Goal: Navigation & Orientation: Find specific page/section

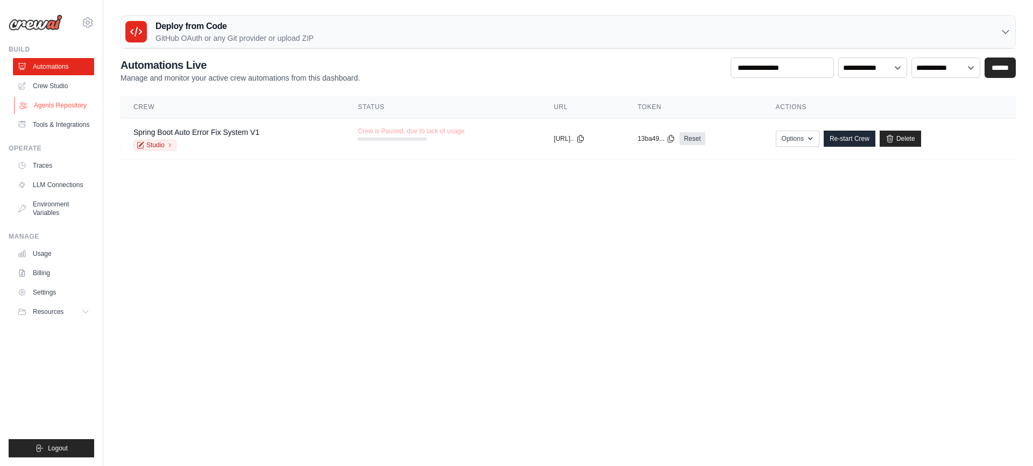
click at [69, 101] on link "Agents Repository" at bounding box center [54, 105] width 81 height 17
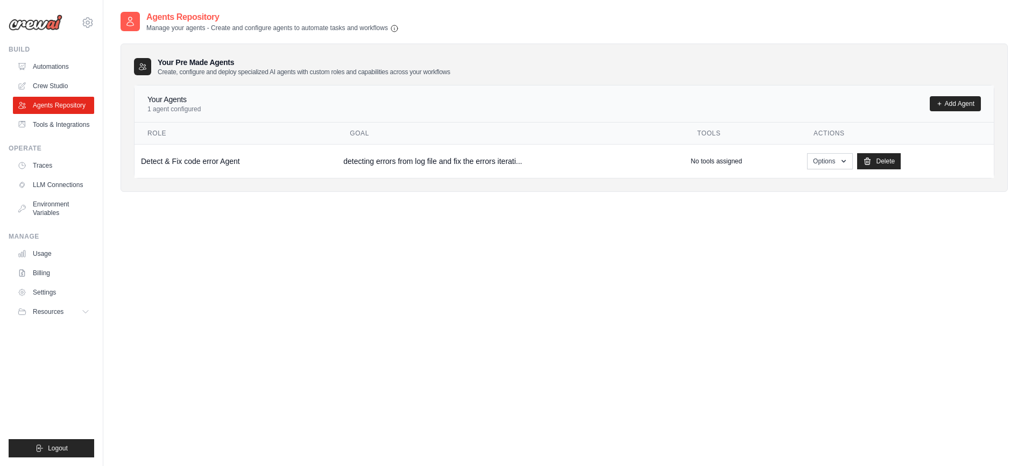
click at [191, 218] on div "Agents Repository Manage your agents - Create and configure agents to automate …" at bounding box center [563, 244] width 887 height 466
click at [64, 79] on link "Crew Studio" at bounding box center [54, 85] width 81 height 17
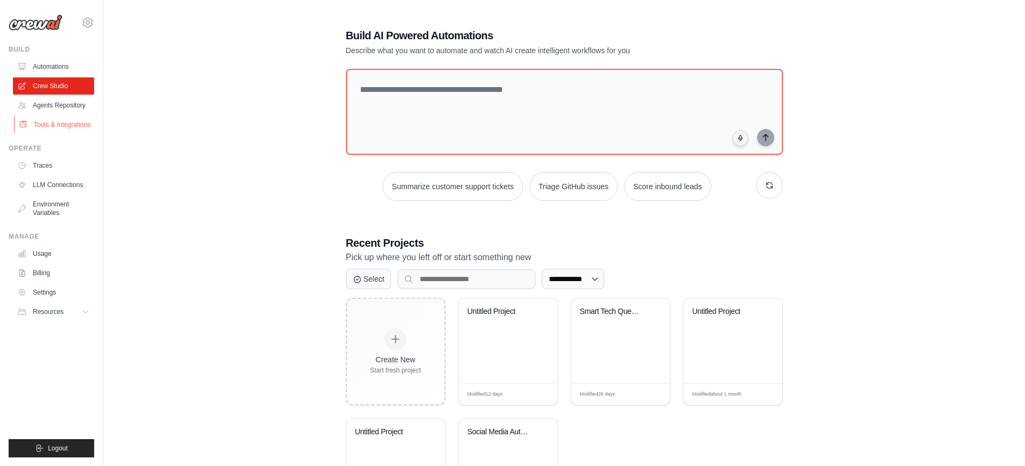
click at [57, 124] on link "Tools & Integrations" at bounding box center [54, 124] width 81 height 17
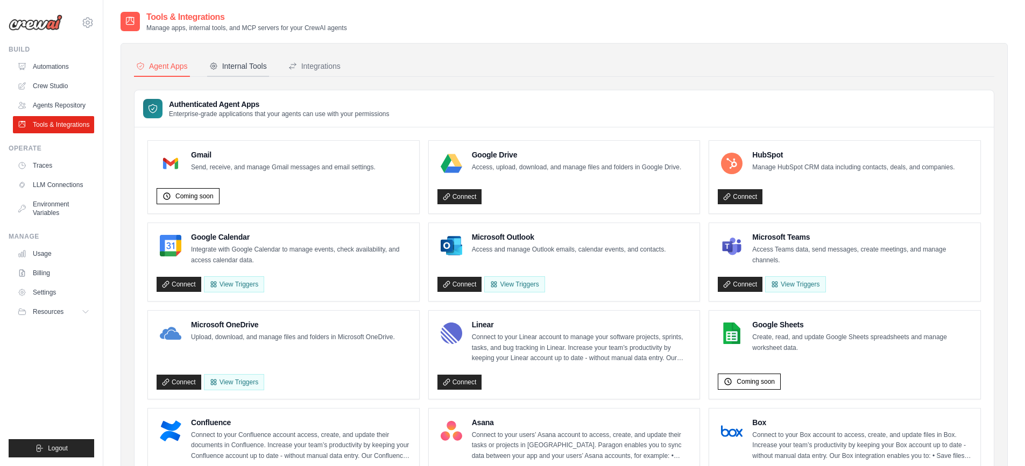
click at [250, 63] on div "Internal Tools" at bounding box center [238, 66] width 58 height 11
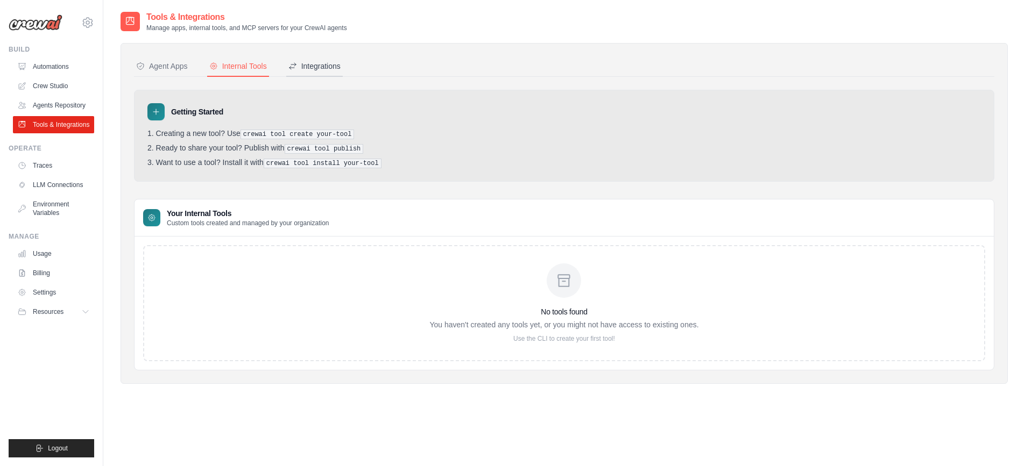
click at [319, 69] on div "Integrations" at bounding box center [314, 66] width 52 height 11
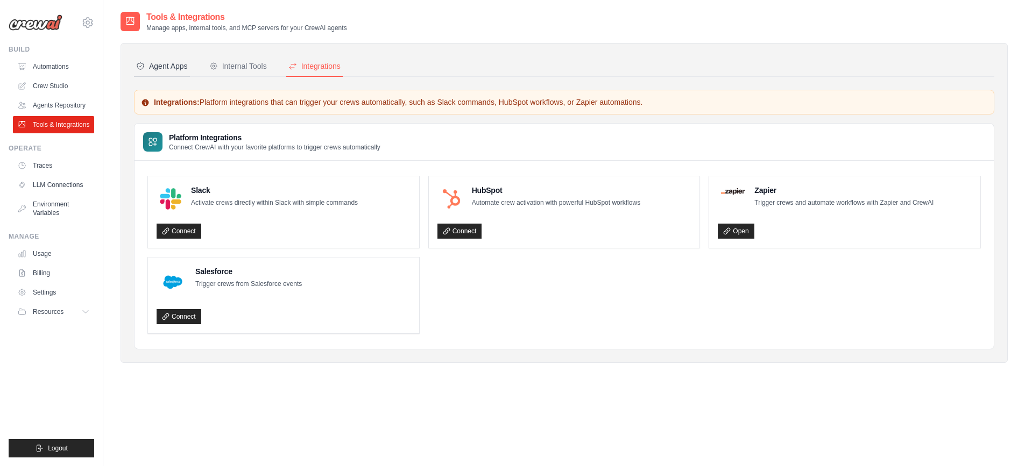
click at [161, 73] on button "Agent Apps" at bounding box center [162, 66] width 56 height 20
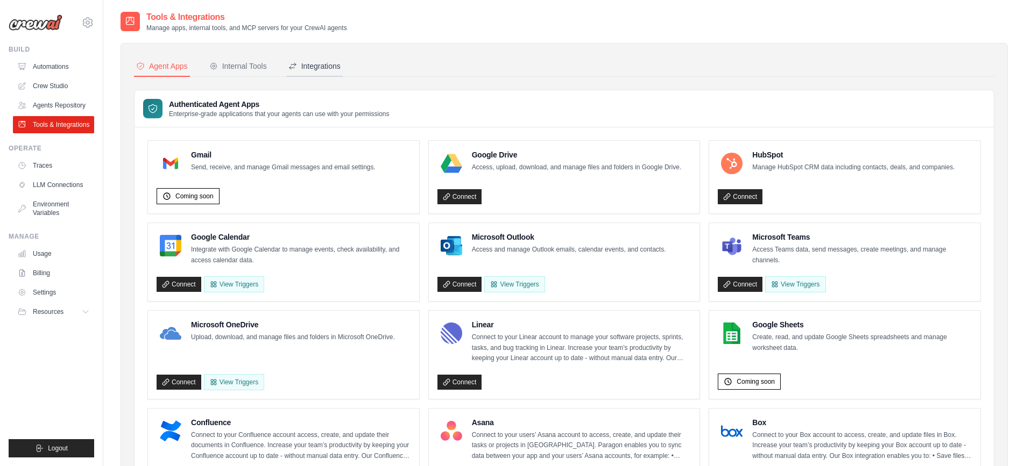
click at [324, 71] on div "Integrations" at bounding box center [314, 66] width 52 height 11
